Goal: Task Accomplishment & Management: Use online tool/utility

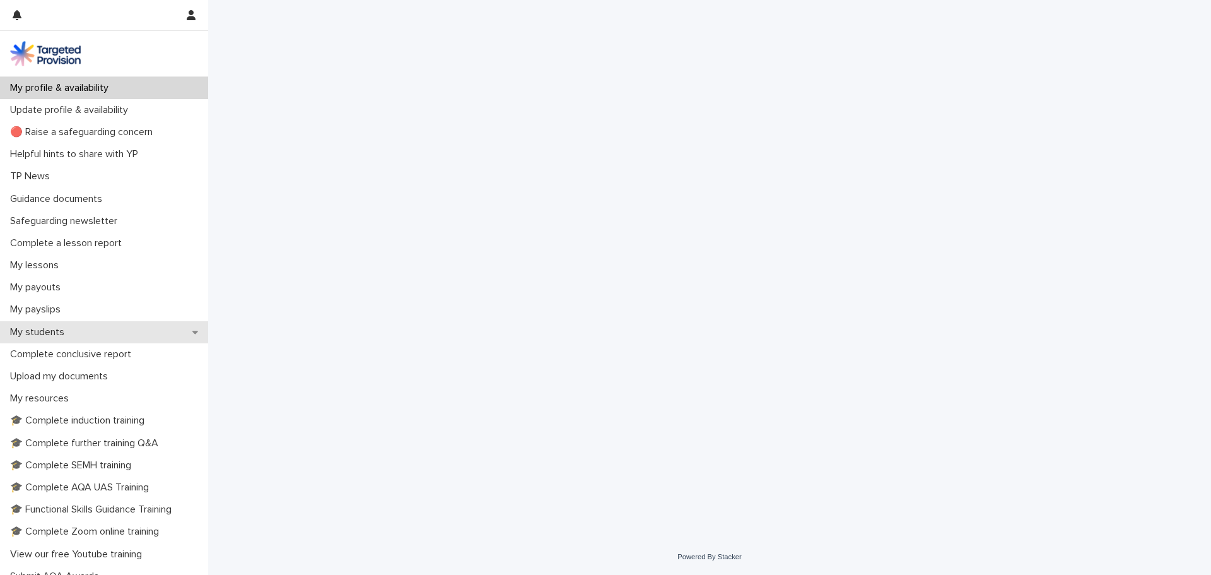
click at [40, 327] on p "My students" at bounding box center [39, 332] width 69 height 12
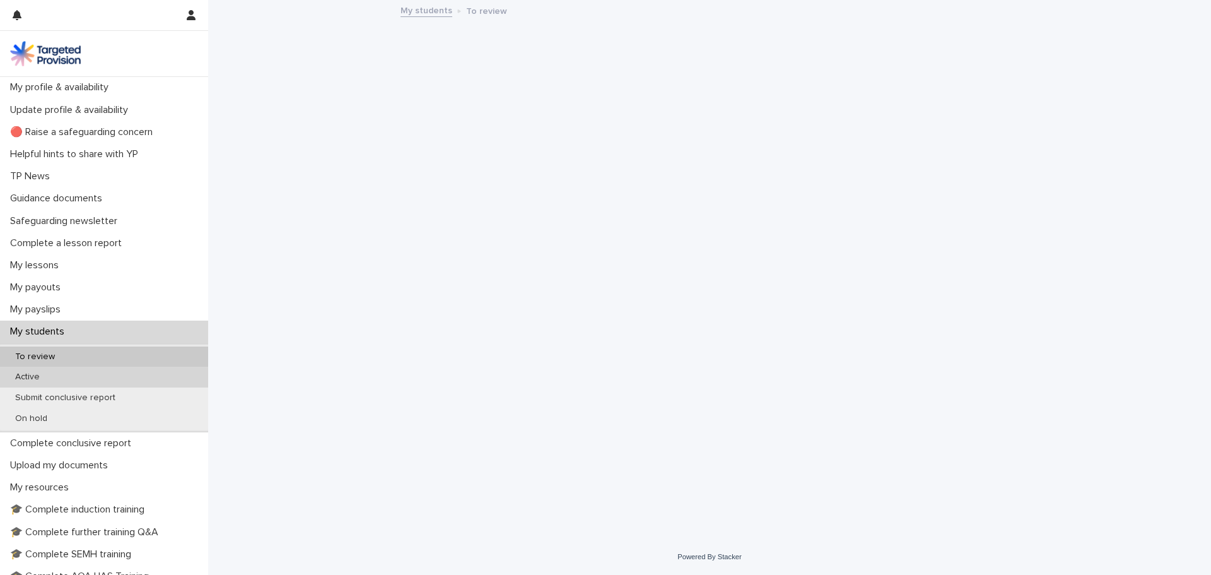
click at [47, 377] on p "Active" at bounding box center [27, 376] width 45 height 11
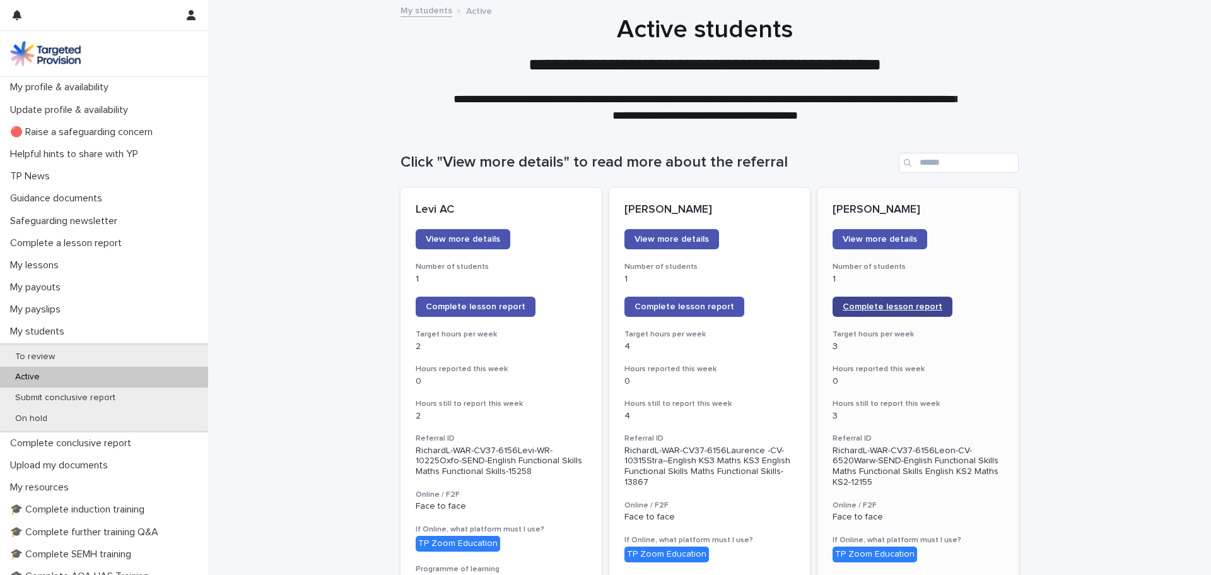
click at [846, 303] on span "Complete lesson report" at bounding box center [893, 306] width 100 height 9
click at [42, 262] on p "My lessons" at bounding box center [37, 265] width 64 height 12
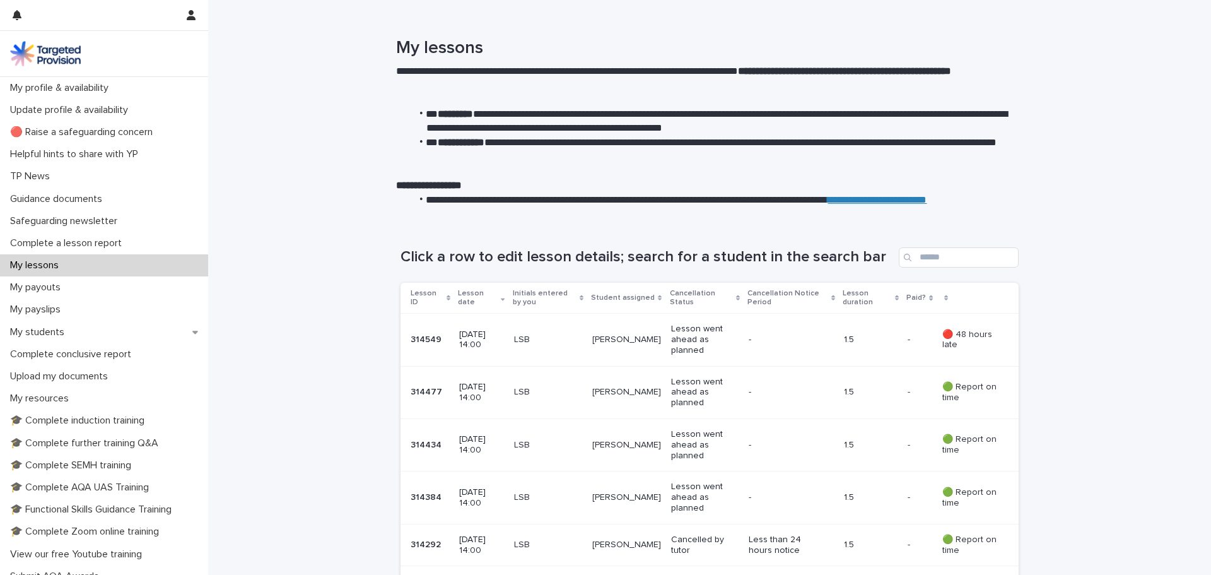
click at [555, 342] on p "LSB" at bounding box center [548, 339] width 68 height 11
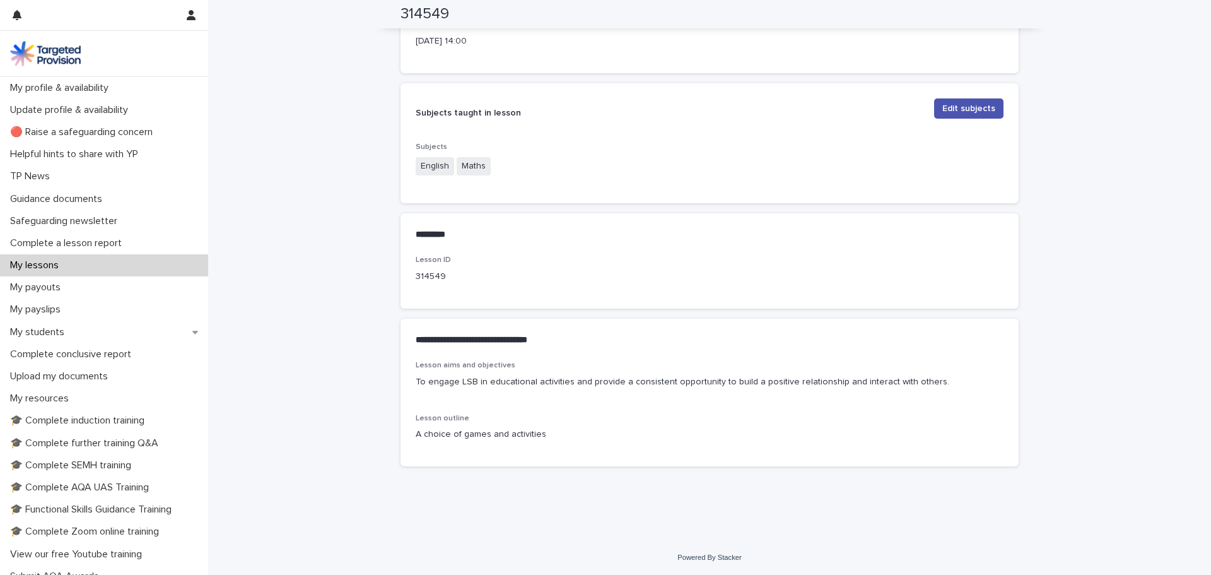
scroll to position [442, 0]
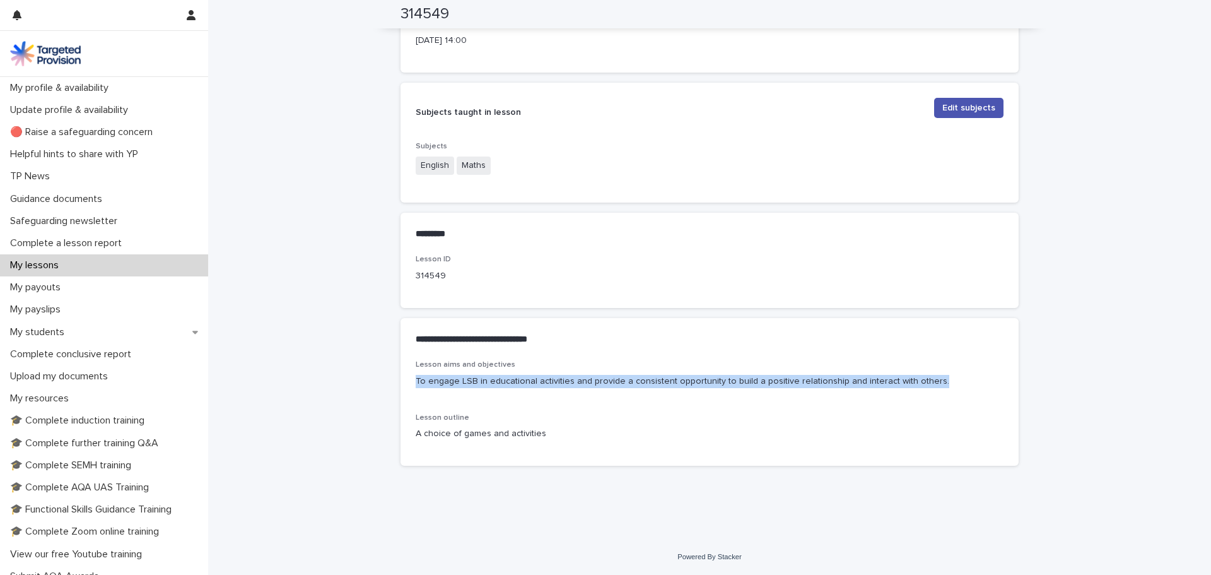
drag, startPoint x: 411, startPoint y: 380, endPoint x: 921, endPoint y: 398, distance: 511.2
click at [921, 398] on div "Lesson aims and objectives To engage LSB in educational activities and provide …" at bounding box center [710, 405] width 588 height 90
copy p "To engage LSB in educational activities and provide a consistent opportunity to…"
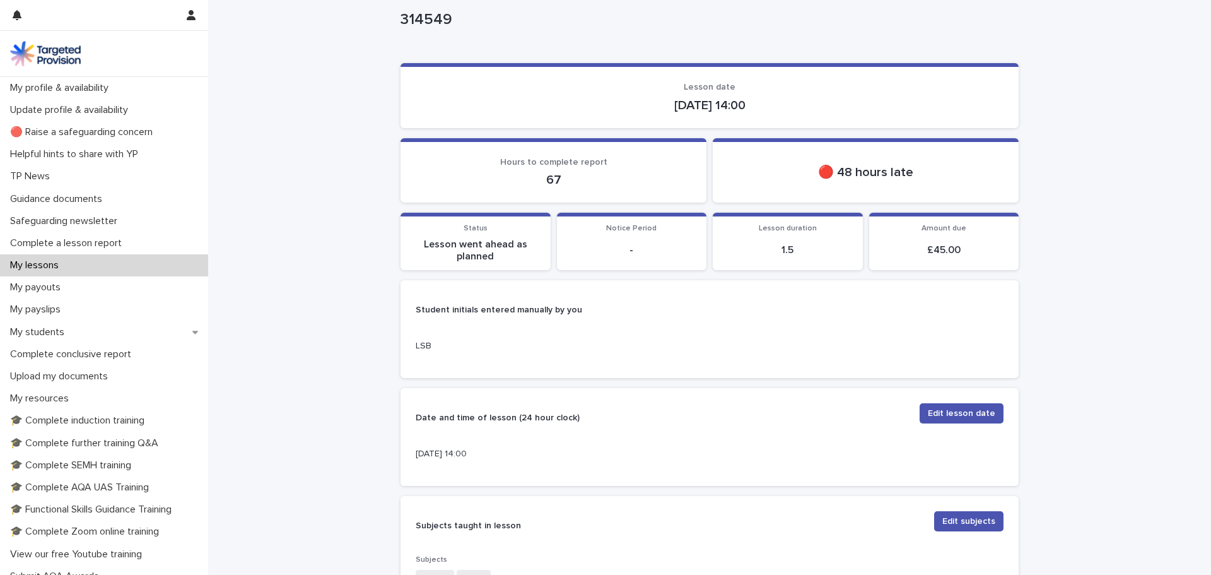
scroll to position [0, 0]
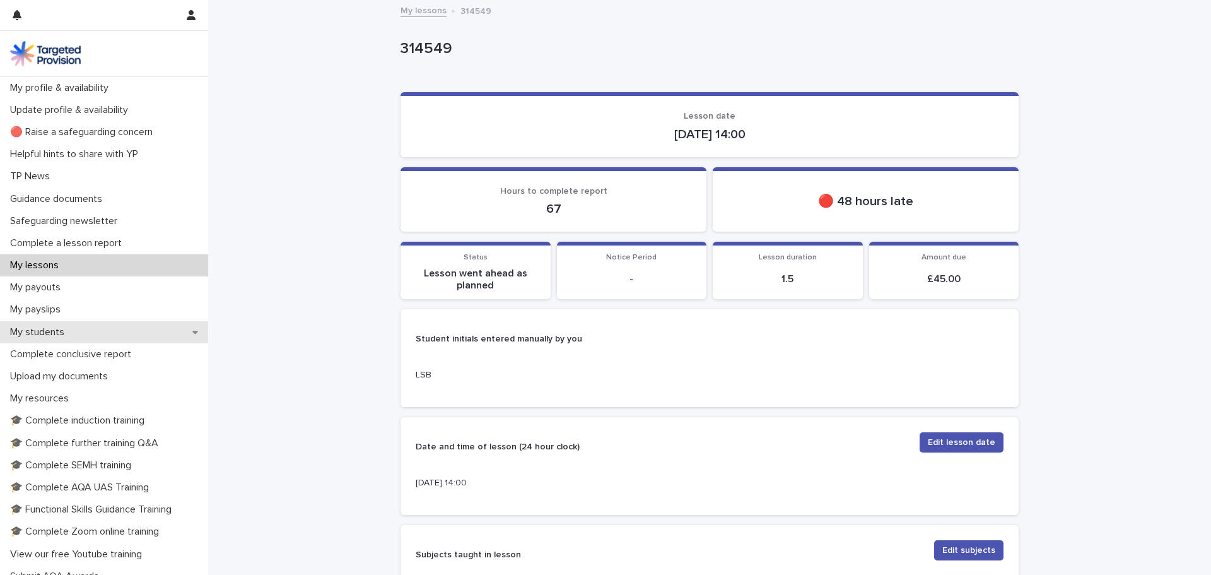
click at [30, 337] on p "My students" at bounding box center [39, 332] width 69 height 12
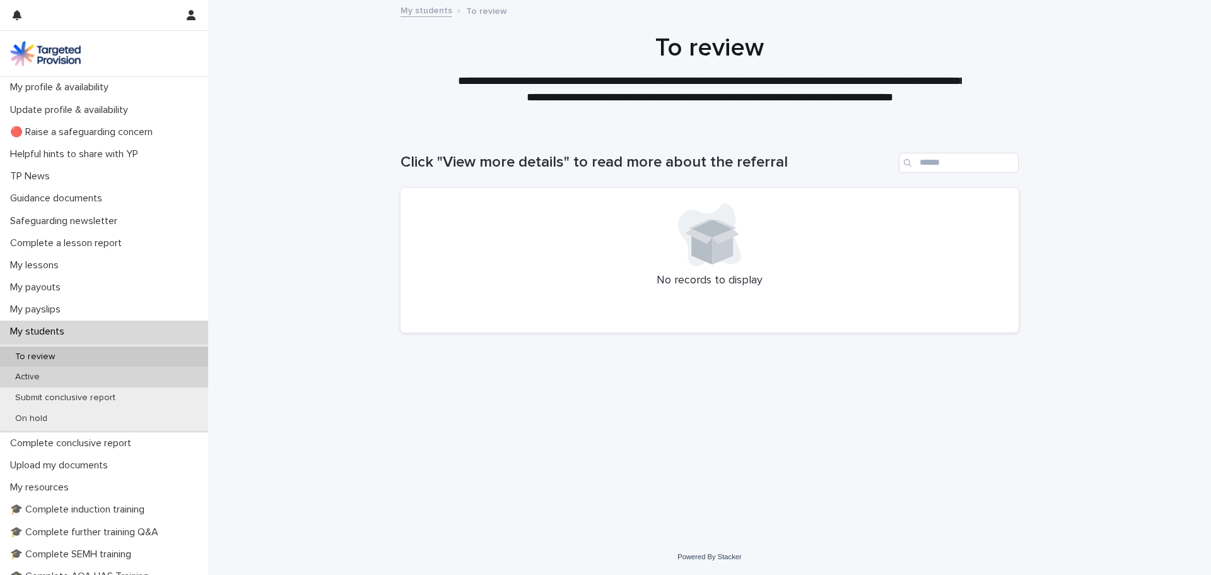
click at [123, 373] on div "Active" at bounding box center [104, 376] width 208 height 21
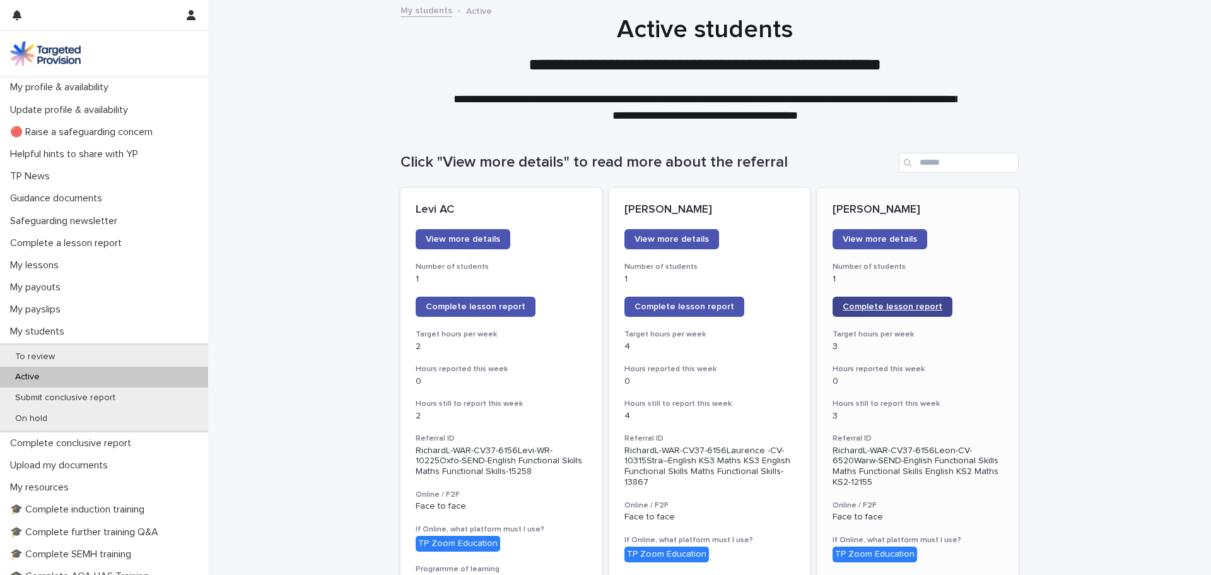
click at [887, 306] on span "Complete lesson report" at bounding box center [893, 306] width 100 height 9
